Goal: Transaction & Acquisition: Purchase product/service

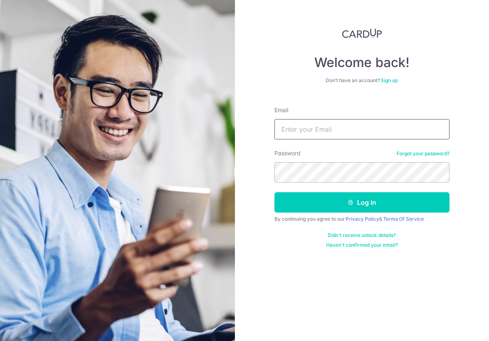
type input "[EMAIL_ADDRESS][DOMAIN_NAME]"
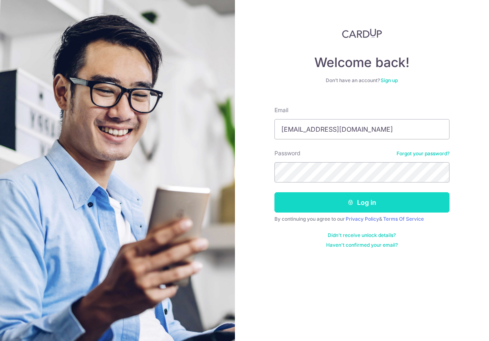
click at [346, 204] on button "Log in" at bounding box center [361, 203] width 175 height 20
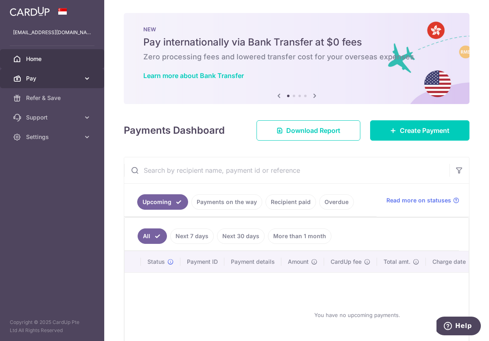
click at [77, 79] on span "Pay" at bounding box center [53, 78] width 54 height 8
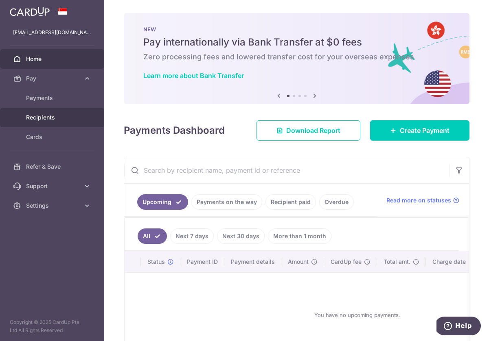
click at [42, 115] on span "Recipients" at bounding box center [53, 118] width 54 height 8
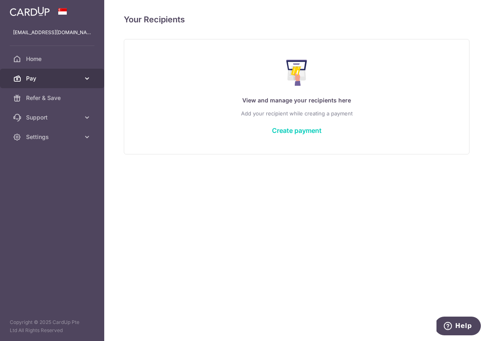
click at [35, 79] on span "Pay" at bounding box center [53, 78] width 54 height 8
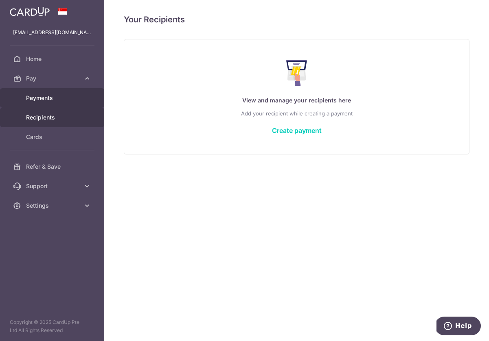
click at [39, 98] on span "Payments" at bounding box center [53, 98] width 54 height 8
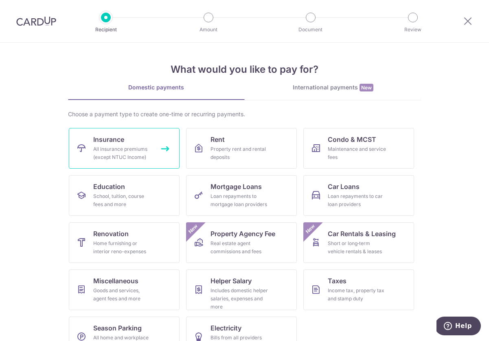
click at [137, 151] on div "All insurance premiums (except NTUC Income)" at bounding box center [122, 153] width 59 height 16
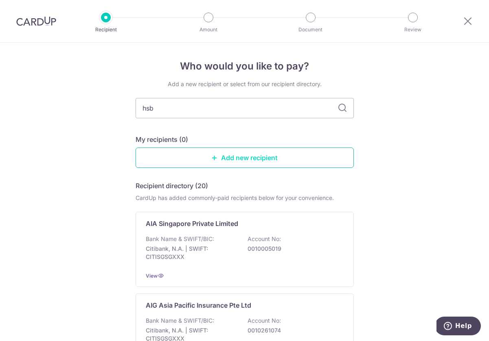
type input "hsbc"
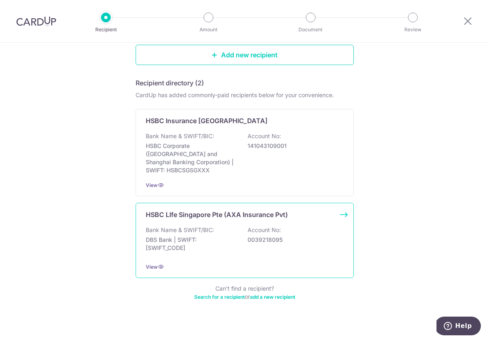
scroll to position [103, 0]
click at [240, 227] on div "Bank Name & SWIFT/BIC: DBS Bank | SWIFT: DBSSSGSGXXX Account No: 0039218095" at bounding box center [245, 242] width 198 height 30
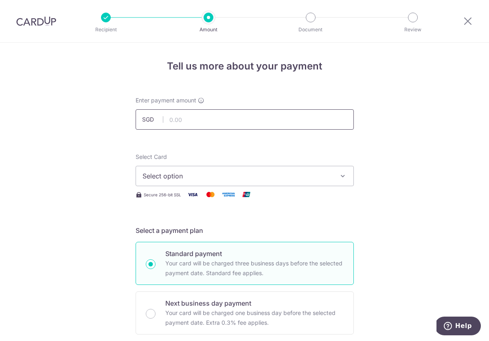
click at [201, 124] on input "text" at bounding box center [245, 119] width 218 height 20
type input "1,969.20"
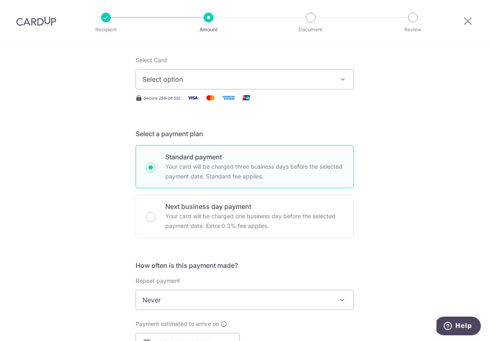
scroll to position [87, 0]
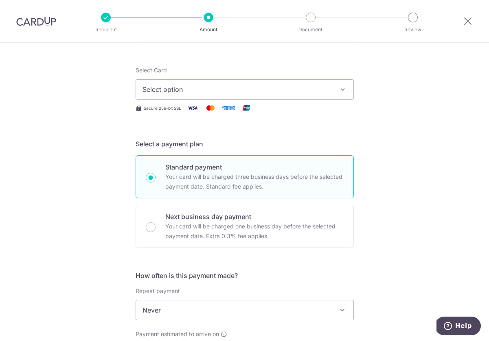
click at [178, 88] on span "Select option" at bounding box center [237, 90] width 190 height 10
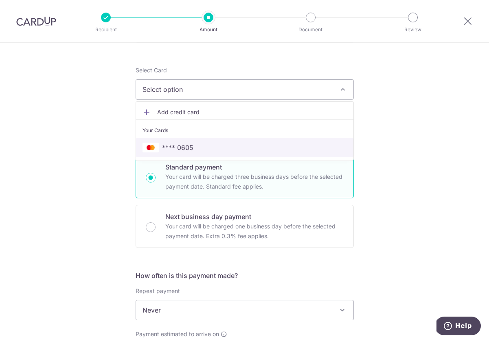
click at [187, 147] on span "**** 0605" at bounding box center [177, 148] width 31 height 10
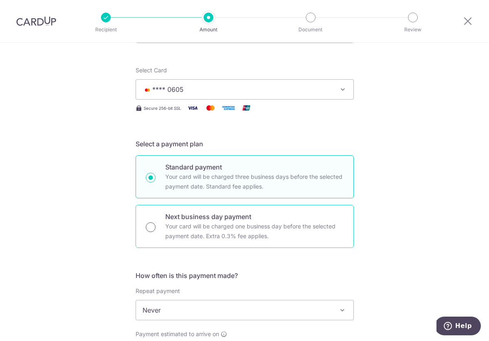
click at [149, 226] on input "Next business day payment Your card will be charged one business day before the…" at bounding box center [151, 228] width 10 height 10
radio input "true"
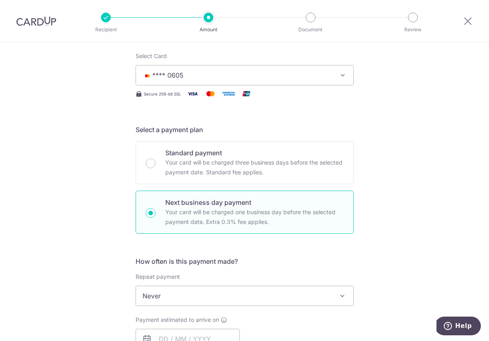
scroll to position [115, 0]
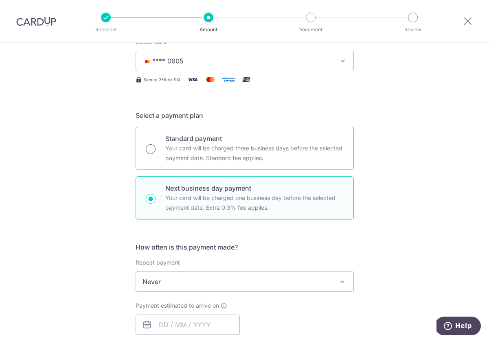
click at [152, 150] on input "Standard payment Your card will be charged three business days before the selec…" at bounding box center [151, 149] width 10 height 10
radio input "true"
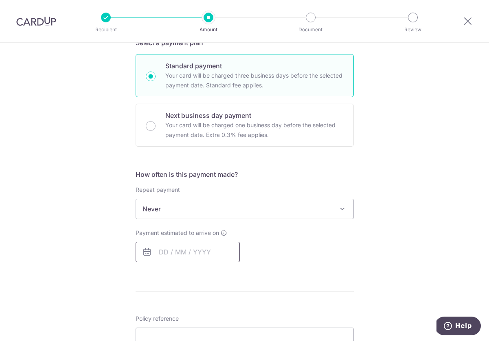
scroll to position [188, 0]
click at [166, 253] on input "text" at bounding box center [188, 252] width 104 height 20
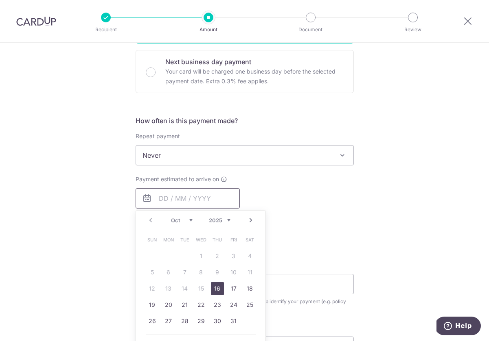
scroll to position [243, 0]
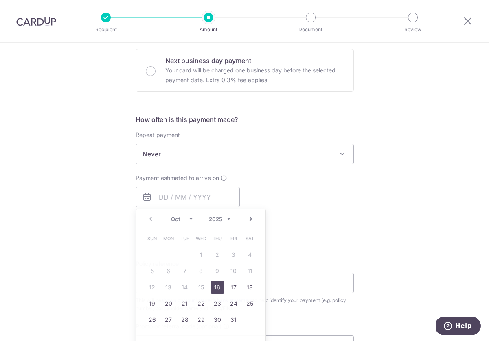
click at [309, 222] on form "Enter payment amount SGD 1,969.20 1969.20 Select Card **** 0605 Add credit card…" at bounding box center [245, 169] width 218 height 633
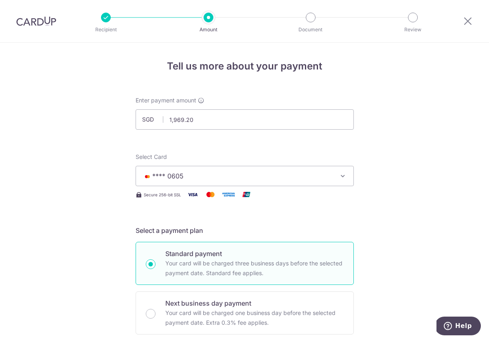
scroll to position [0, 0]
